Goal: Information Seeking & Learning: Learn about a topic

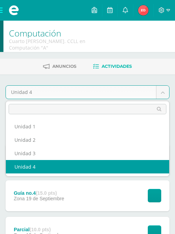
click at [35, 97] on body "Mis cursos Archivos Cerrar panel Ciencias Sociales Cuarto [PERSON_NAME]. CCLL e…" at bounding box center [87, 200] width 175 height 401
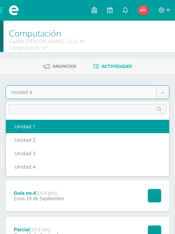
select select "Unidad 1"
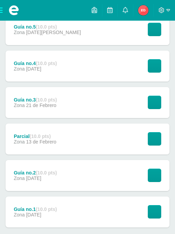
scroll to position [207, 0]
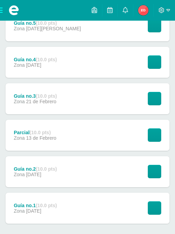
click at [37, 201] on div "Guía no.1 (10.0 pts) Zona [DATE]" at bounding box center [36, 208] width 60 height 31
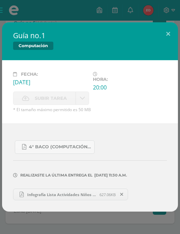
drag, startPoint x: 82, startPoint y: 214, endPoint x: 72, endPoint y: 207, distance: 12.6
click at [78, 214] on div "Guía no.1 Computación Fecha: Viernes 31 de Enero Hora: 20:00 División: Zona Sub…" at bounding box center [90, 117] width 180 height 234
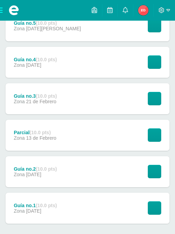
click at [65, 186] on div "Guía no.2 (10.0 pts) Zona 07 de Febrero" at bounding box center [36, 172] width 60 height 31
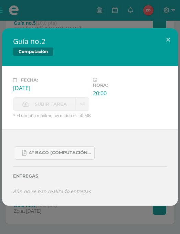
click at [68, 202] on div "4° Baco (Computación).pdf Entregas Aún no se han realizado entregas ¿Deseas ret…" at bounding box center [90, 168] width 176 height 77
click at [66, 202] on div "4° Baco (Computación).pdf Entregas Aún no se han realizado entregas ¿Deseas ret…" at bounding box center [90, 168] width 176 height 77
click at [89, 2] on div "Guía no.2 Computación Fecha: Viernes 07 de Febrero Hora: 20:00 División: Zona C…" at bounding box center [90, 117] width 180 height 234
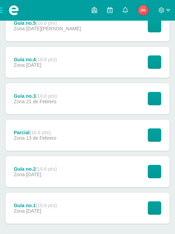
click at [47, 126] on div "Parcial (10.0 pts) Zona 13 de Febrero" at bounding box center [35, 135] width 59 height 31
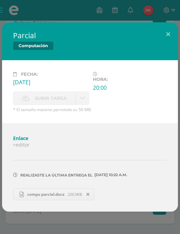
click at [64, 9] on div "Parcial Computación Fecha: Jueves 13 de Febrero Hora: 20:00 División: Zona" at bounding box center [90, 117] width 180 height 234
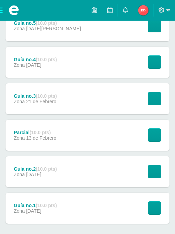
click at [52, 70] on div "Guía no.4 (10.0 pts) Zona 28 de Febrero" at bounding box center [36, 62] width 60 height 31
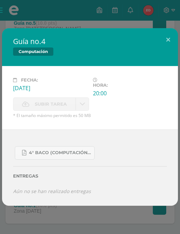
click at [70, 20] on div "Guía no.4 Computación Fecha: Viernes 28 de Febrero Hora: 20:00 División: Zona C…" at bounding box center [90, 117] width 180 height 234
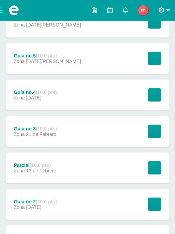
scroll to position [138, 0]
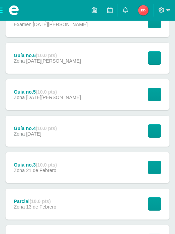
click at [48, 66] on div "Guía no.6 (10.0 pts) Zona 14 de Marzo" at bounding box center [48, 58] width 84 height 31
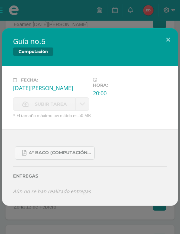
click at [54, 21] on div "Guía no.6 Computación Fecha: Viernes 14 de Marzo Hora: 20:00 División: Zona Sub…" at bounding box center [90, 117] width 180 height 234
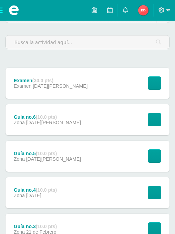
scroll to position [69, 0]
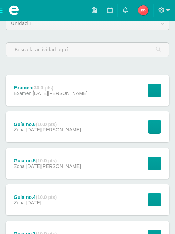
click at [45, 81] on div "Examen (30.0 pts) Examen 24 de Marzo" at bounding box center [51, 90] width 90 height 31
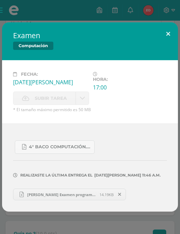
click at [163, 34] on button at bounding box center [169, 33] width 20 height 23
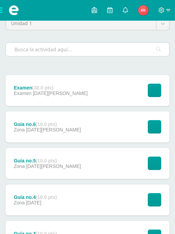
scroll to position [0, 0]
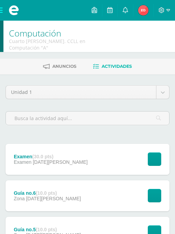
click at [3, 11] on span at bounding box center [14, 10] width 28 height 21
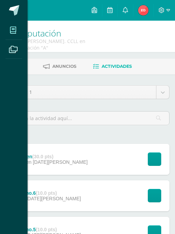
click at [9, 32] on span at bounding box center [14, 30] width 16 height 16
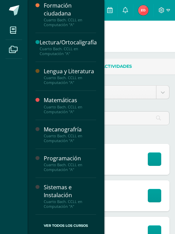
scroll to position [254, 0]
click at [62, 156] on div "Programación" at bounding box center [70, 159] width 52 height 8
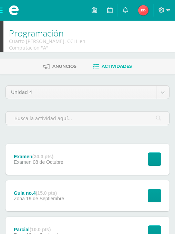
click at [56, 154] on div "Examen (30.0 pts)" at bounding box center [39, 157] width 50 height 6
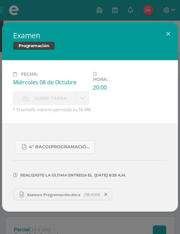
click at [51, 196] on span "Examen Programación.docx" at bounding box center [54, 194] width 60 height 5
click at [35, 15] on div "Examen Programación Fecha: Miércoles 08 de Octubre Hora: 20:00 División: Examen…" at bounding box center [90, 117] width 180 height 234
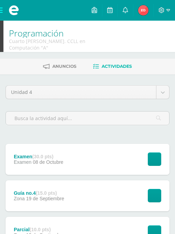
click at [33, 188] on div "Guía no.4 (15.0 pts) Zona 19 de Septiembre" at bounding box center [39, 196] width 67 height 31
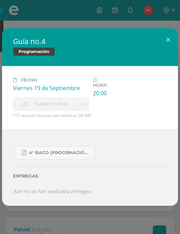
click at [33, 210] on div "Guía no.4 Programación Fecha: Viernes 19 de Septiembre Hora: 20:00 División: Zo…" at bounding box center [90, 117] width 180 height 234
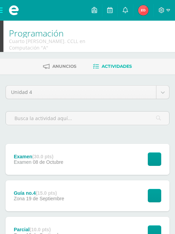
click at [4, 12] on span at bounding box center [14, 10] width 28 height 21
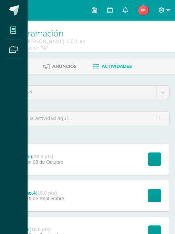
click at [10, 26] on span at bounding box center [14, 30] width 16 height 16
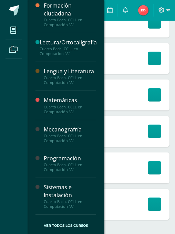
scroll to position [138, 0]
click at [60, 197] on div "Sistemas e Instalación" at bounding box center [70, 192] width 52 height 16
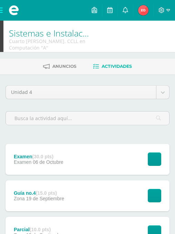
click at [61, 153] on div "Examen (30.0 pts) Examen 06 de Octubre" at bounding box center [39, 159] width 66 height 31
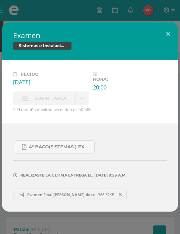
click at [62, 195] on span "Examen Final Elias De León.docx" at bounding box center [61, 194] width 74 height 5
click at [51, 12] on div "Examen Sistemas e Instalación Fecha: Lunes 06 de Octubre Hora: 20:00 División: …" at bounding box center [90, 117] width 180 height 234
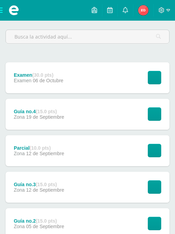
scroll to position [103, 0]
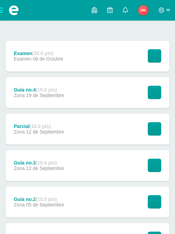
click at [60, 103] on div "Guía no.4 (15.0 pts) Zona 19 de Septiembre" at bounding box center [39, 92] width 67 height 31
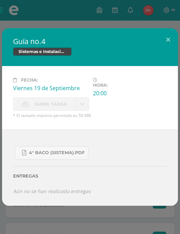
click at [52, 204] on div "4° Baco (Sistema).pdf Entregas Aún no se han realizado entregas ¿Deseas retirar…" at bounding box center [90, 168] width 176 height 77
click at [51, 204] on div "4° Baco (Sistema).pdf Entregas Aún no se han realizado entregas ¿Deseas retirar…" at bounding box center [90, 168] width 176 height 77
click at [168, 46] on button at bounding box center [169, 39] width 20 height 23
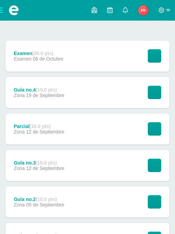
scroll to position [34, 0]
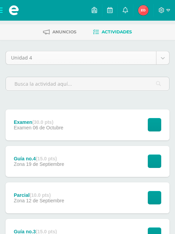
click at [64, 60] on body "Mis cursos Archivos Cerrar panel Ciencias Sociales Cuarto [PERSON_NAME]. CCLL e…" at bounding box center [87, 166] width 175 height 401
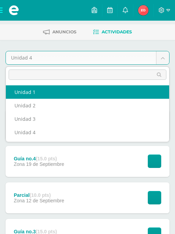
select select "Unidad 1"
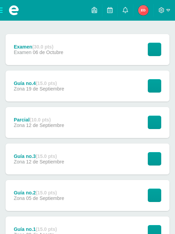
scroll to position [138, 0]
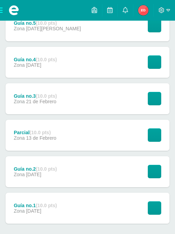
scroll to position [240, 0]
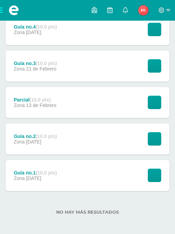
click at [35, 183] on div "Guía no.1 (10.0 pts) Zona 31 de Enero" at bounding box center [36, 175] width 60 height 31
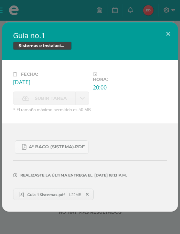
click at [41, 196] on span "Guia 1 Sistemas.pdf" at bounding box center [46, 194] width 44 height 5
click at [70, 12] on div "Guía no.1 Sistemas e Instalación Fecha: Viernes 31 de Enero Hora: 20:00 Divisió…" at bounding box center [90, 117] width 180 height 234
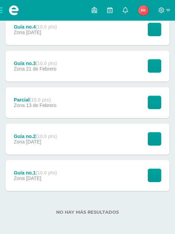
click at [34, 149] on div "Guía no.2 (10.0 pts) Zona 07 de Febrero" at bounding box center [36, 139] width 60 height 31
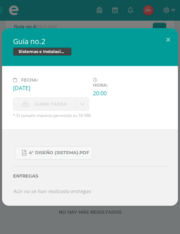
drag, startPoint x: 39, startPoint y: 210, endPoint x: 42, endPoint y: 200, distance: 11.0
click at [39, 209] on div "Guía no.2 Sistemas e Instalación Fecha: Viernes 07 de Febrero Hora: 20:00 Divis…" at bounding box center [90, 117] width 180 height 234
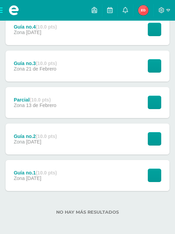
click at [58, 109] on div "Parcial (10.0 pts) Zona 13 de Febrero" at bounding box center [35, 102] width 59 height 31
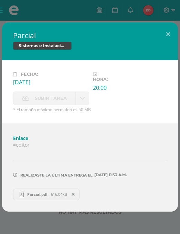
click at [44, 196] on span "Parcial.pdf" at bounding box center [37, 194] width 27 height 5
click at [66, 18] on div "Parcial Sistemas e Instalación Fecha: Jueves 13 de Febrero Hora: 20:00 División…" at bounding box center [90, 117] width 180 height 234
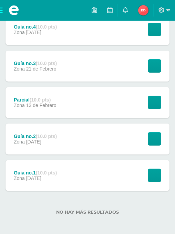
click at [59, 72] on div "Guía no.3 (10.0 pts) Zona 21 de Febrero" at bounding box center [36, 66] width 60 height 31
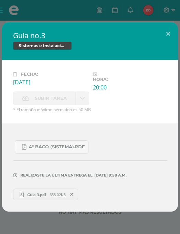
click at [44, 191] on link "Guia 3.pdf 658.02KB" at bounding box center [45, 195] width 65 height 12
click at [61, 18] on div "Guía no.3 Sistemas e Instalación Fecha: Viernes 21 de Febrero Hora: 20:00 Divis…" at bounding box center [90, 117] width 180 height 234
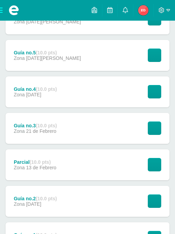
scroll to position [171, 0]
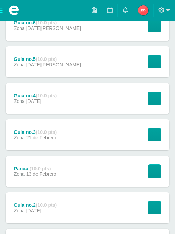
click at [41, 99] on span "28 de Febrero" at bounding box center [33, 102] width 15 height 6
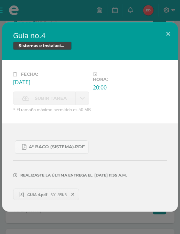
click at [39, 193] on span "GUIA 4.pdf" at bounding box center [37, 194] width 27 height 5
click at [54, 2] on div "Guía no.4 Sistemas e Instalación Fecha: Viernes 28 de Febrero Hora: 20:00 Divis…" at bounding box center [90, 117] width 180 height 234
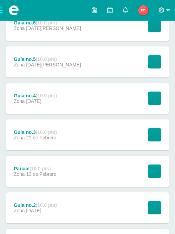
scroll to position [102, 0]
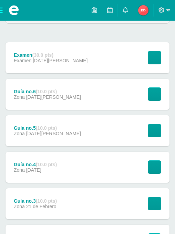
click at [50, 99] on span "14 de Marzo" at bounding box center [53, 97] width 55 height 6
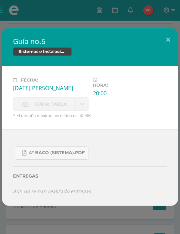
click at [66, 27] on div "Guía no.6 Sistemas e Instalación Fecha: Viernes 14 de Marzo Hora: 20:00 Divisió…" at bounding box center [90, 117] width 180 height 234
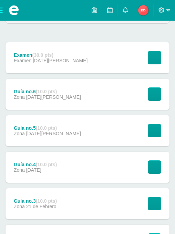
click at [63, 62] on div "Examen (30.0 pts) Examen 24 de Marzo" at bounding box center [51, 57] width 90 height 31
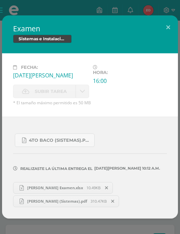
click at [63, 201] on span "Elias de León (Sistemas).pdf" at bounding box center [57, 201] width 67 height 5
click at [60, 11] on div "Examen Sistemas e Instalación Fecha: Lunes 24 de Marzo Hora: 16:00 División: Ex…" at bounding box center [90, 117] width 180 height 234
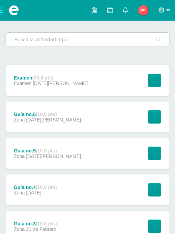
scroll to position [67, 0]
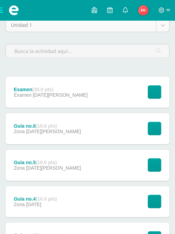
click at [51, 27] on body "Mis cursos Archivos Cerrar panel Ciencias Sociales Cuarto Bach. CCLL en Computa…" at bounding box center [87, 170] width 175 height 474
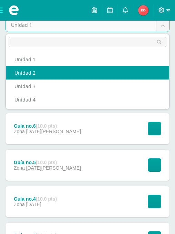
select select "Unidad 2"
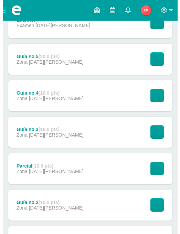
scroll to position [203, 0]
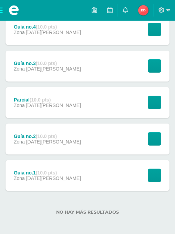
click at [50, 179] on div "Zona [DATE][PERSON_NAME]" at bounding box center [47, 179] width 67 height 6
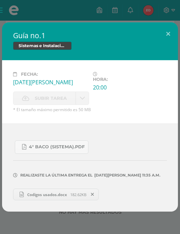
click at [62, 10] on div "Guía no.1 Sistemas e Instalación Fecha: [DATE] Hora: 20:00 División: Zona" at bounding box center [90, 117] width 180 height 234
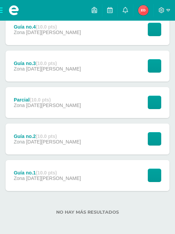
click at [45, 116] on div "Parcial (10.0 pts) Zona [DATE][PERSON_NAME]" at bounding box center [48, 102] width 84 height 31
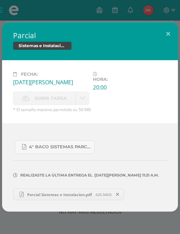
click at [66, 192] on link "Parcial Sistemas e Instalacion.pdf 426.94KB" at bounding box center [68, 195] width 111 height 12
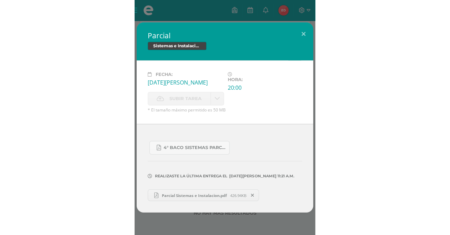
scroll to position [176, 0]
